Goal: Information Seeking & Learning: Learn about a topic

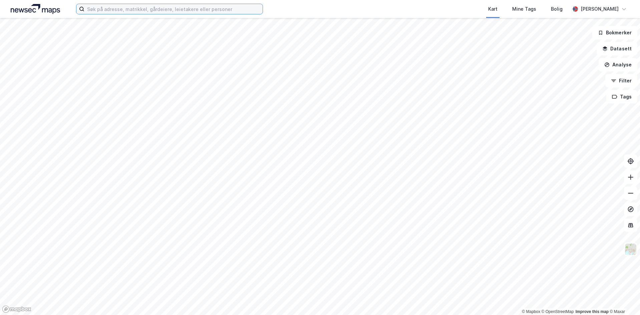
click at [143, 7] on input at bounding box center [173, 9] width 178 height 10
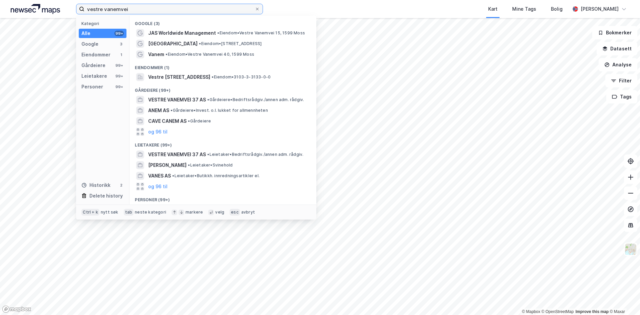
type input "vestre vanemvei"
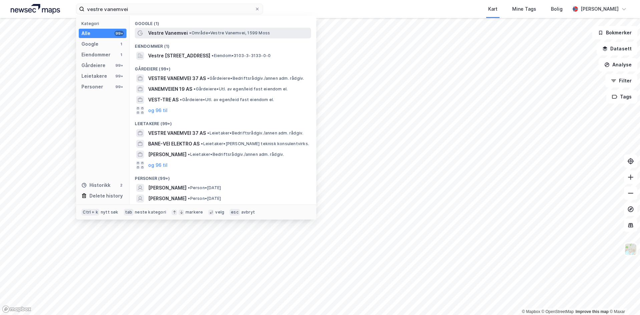
click at [169, 31] on span "Vestre Vanemvei" at bounding box center [168, 33] width 40 height 8
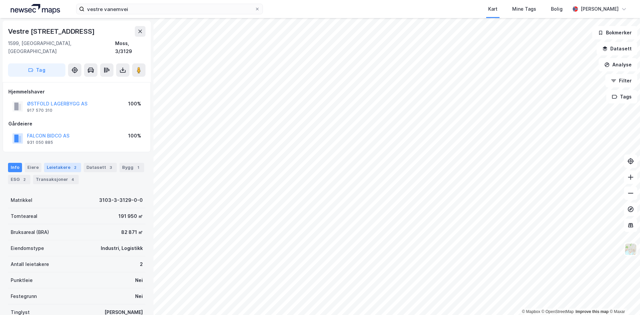
click at [51, 163] on div "Leietakere 2" at bounding box center [62, 167] width 37 height 9
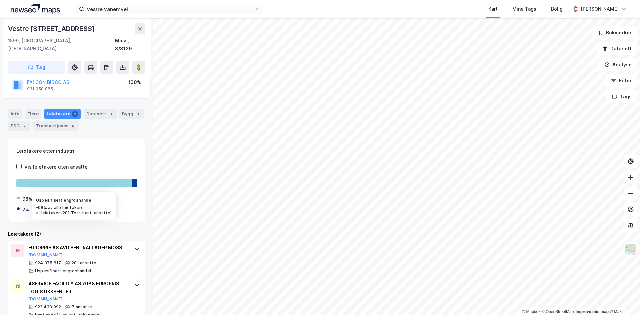
scroll to position [67, 0]
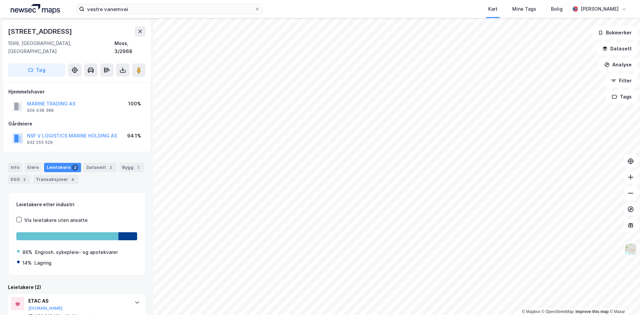
scroll to position [51, 0]
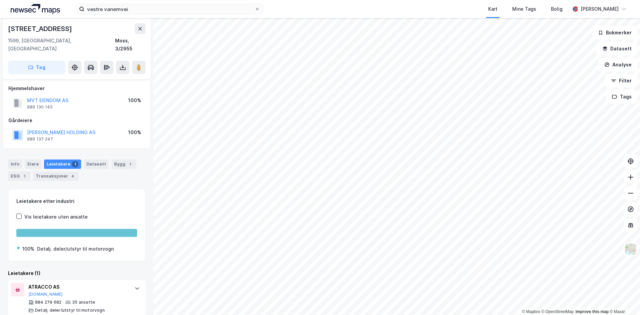
scroll to position [4, 0]
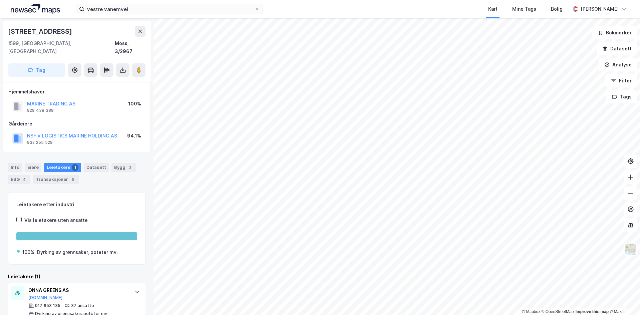
scroll to position [4, 0]
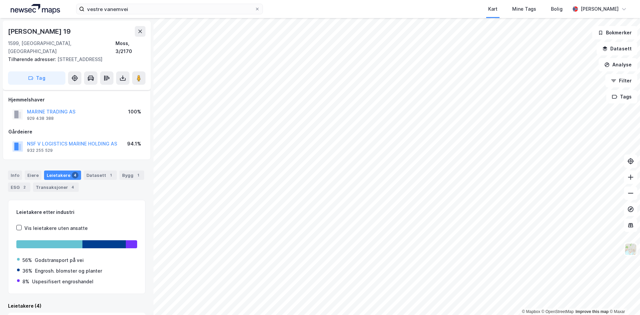
scroll to position [142, 0]
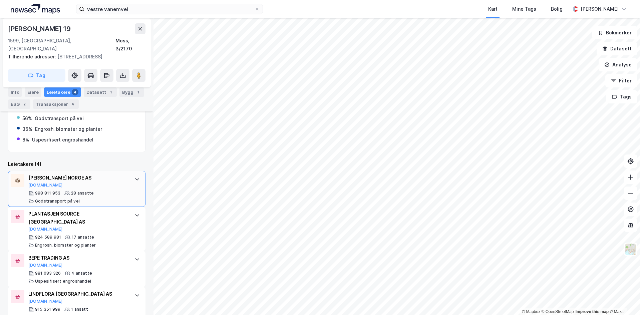
click at [132, 174] on div at bounding box center [137, 179] width 11 height 11
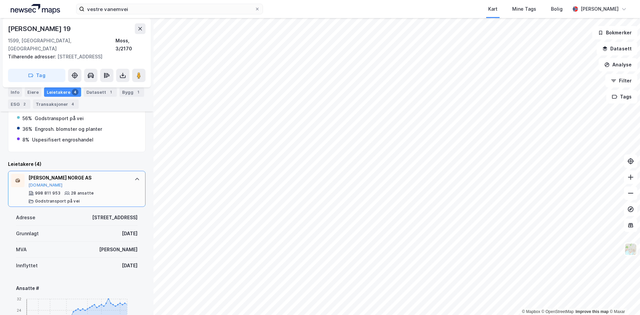
click at [132, 174] on div at bounding box center [137, 179] width 11 height 11
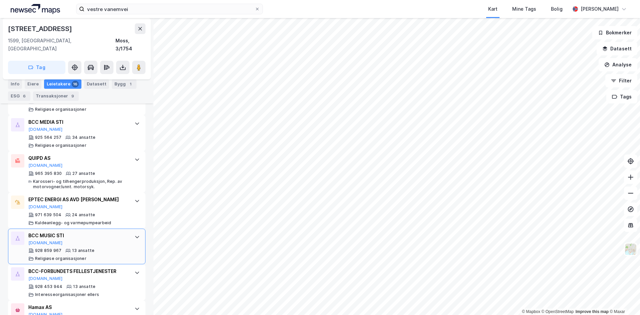
scroll to position [311, 0]
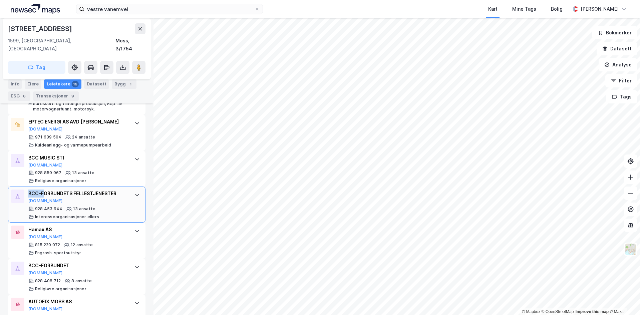
drag, startPoint x: 35, startPoint y: 186, endPoint x: 43, endPoint y: 186, distance: 7.7
click at [43, 186] on div "BCC-FORBUNDETS FELLESTJENESTER [DOMAIN_NAME] 928 453 944 13 ansatte Interesseor…" at bounding box center [76, 204] width 137 height 36
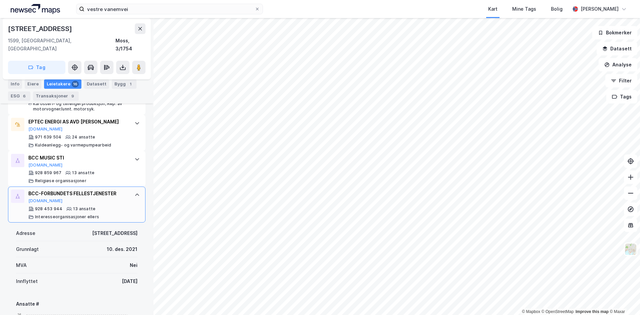
click at [70, 189] on div "BCC-FORBUNDETS FELLESTJENESTER" at bounding box center [77, 193] width 99 height 8
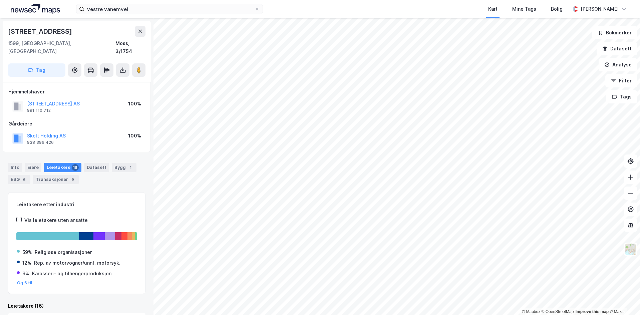
scroll to position [156, 0]
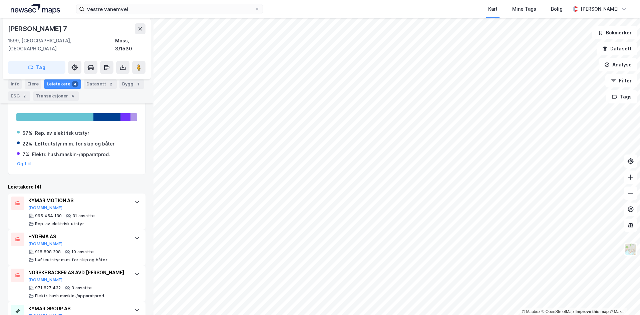
scroll to position [142, 0]
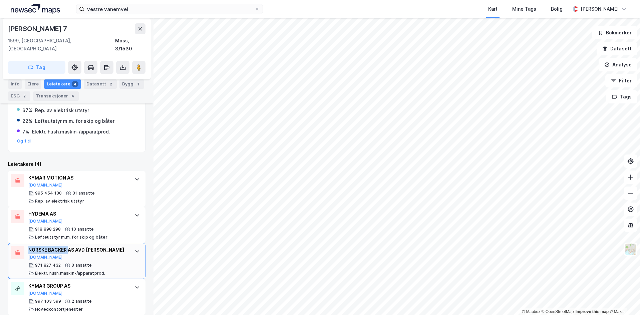
drag, startPoint x: 68, startPoint y: 242, endPoint x: 19, endPoint y: 236, distance: 49.4
click at [19, 243] on div "NORSKE BACKER AS AVD [PERSON_NAME][DOMAIN_NAME] 971 827 432 3 ansatte Elektr. h…" at bounding box center [76, 261] width 137 height 36
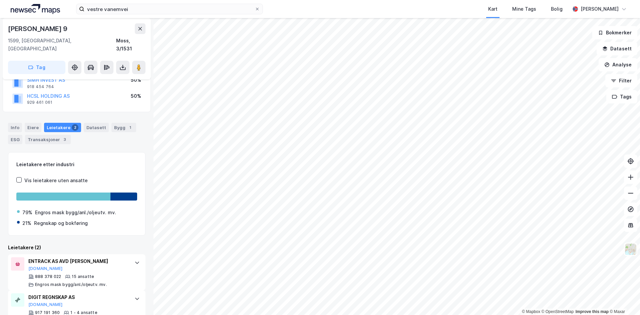
scroll to position [67, 0]
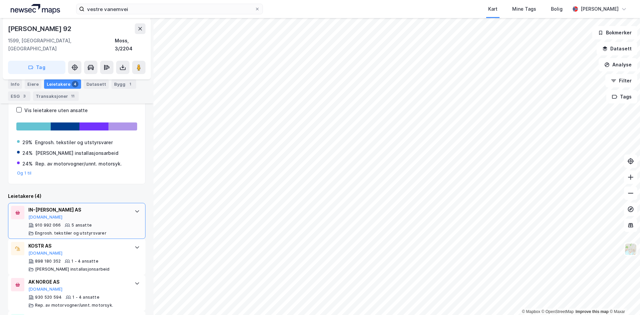
scroll to position [187, 0]
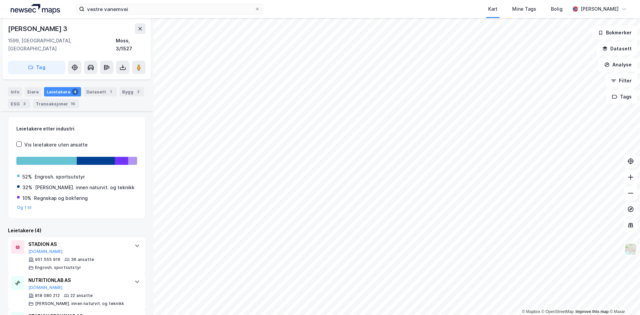
scroll to position [158, 0]
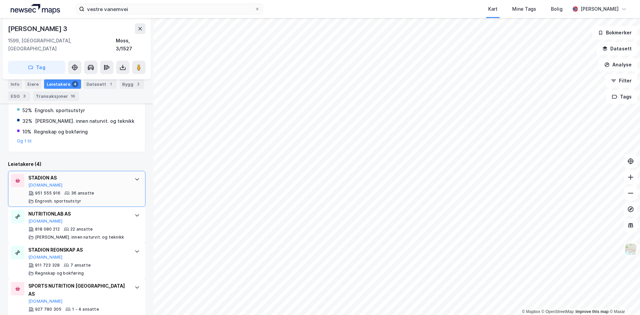
click at [134, 176] on icon at bounding box center [136, 178] width 5 height 5
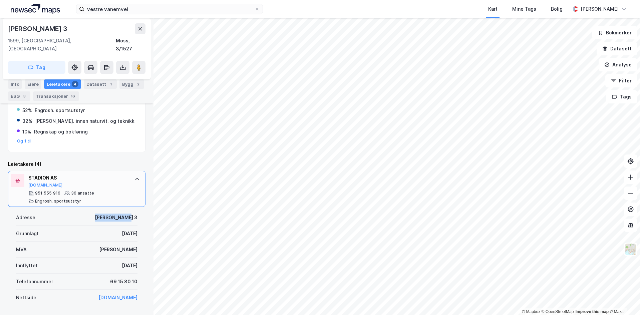
drag, startPoint x: 94, startPoint y: 209, endPoint x: 126, endPoint y: 215, distance: 32.5
click at [128, 212] on div "Adresse [PERSON_NAME][STREET_ADDRESS]" at bounding box center [76, 217] width 121 height 16
click at [108, 241] on div "MVA Ja" at bounding box center [76, 249] width 121 height 16
click at [100, 241] on div "MVA Ja" at bounding box center [76, 249] width 121 height 16
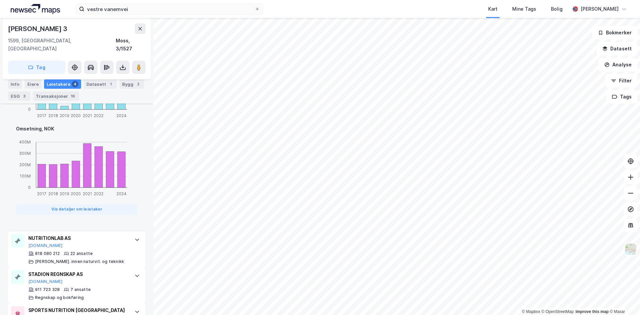
scroll to position [529, 0]
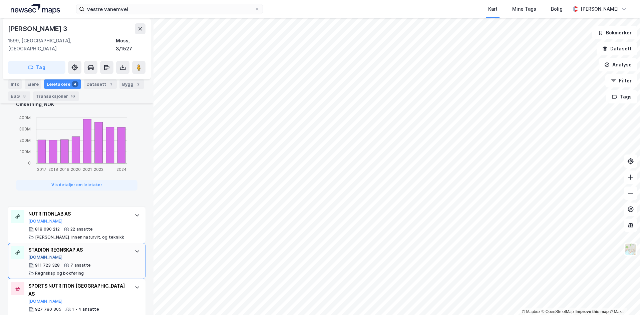
click at [35, 254] on button "[DOMAIN_NAME]" at bounding box center [45, 256] width 34 height 5
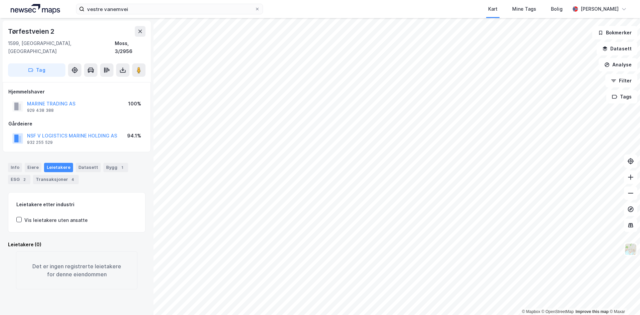
click at [32, 31] on div "Tørfestveien 2" at bounding box center [32, 31] width 48 height 11
copy div "Tørfestveien 2"
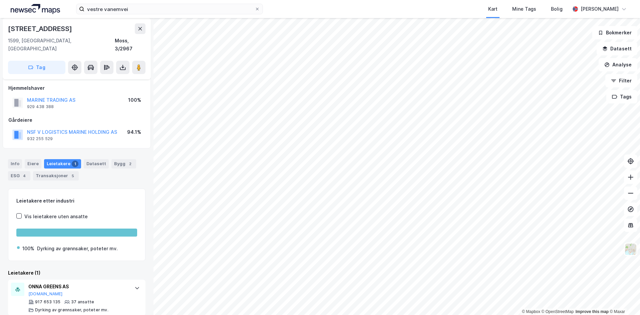
scroll to position [4, 0]
